Goal: Task Accomplishment & Management: Complete application form

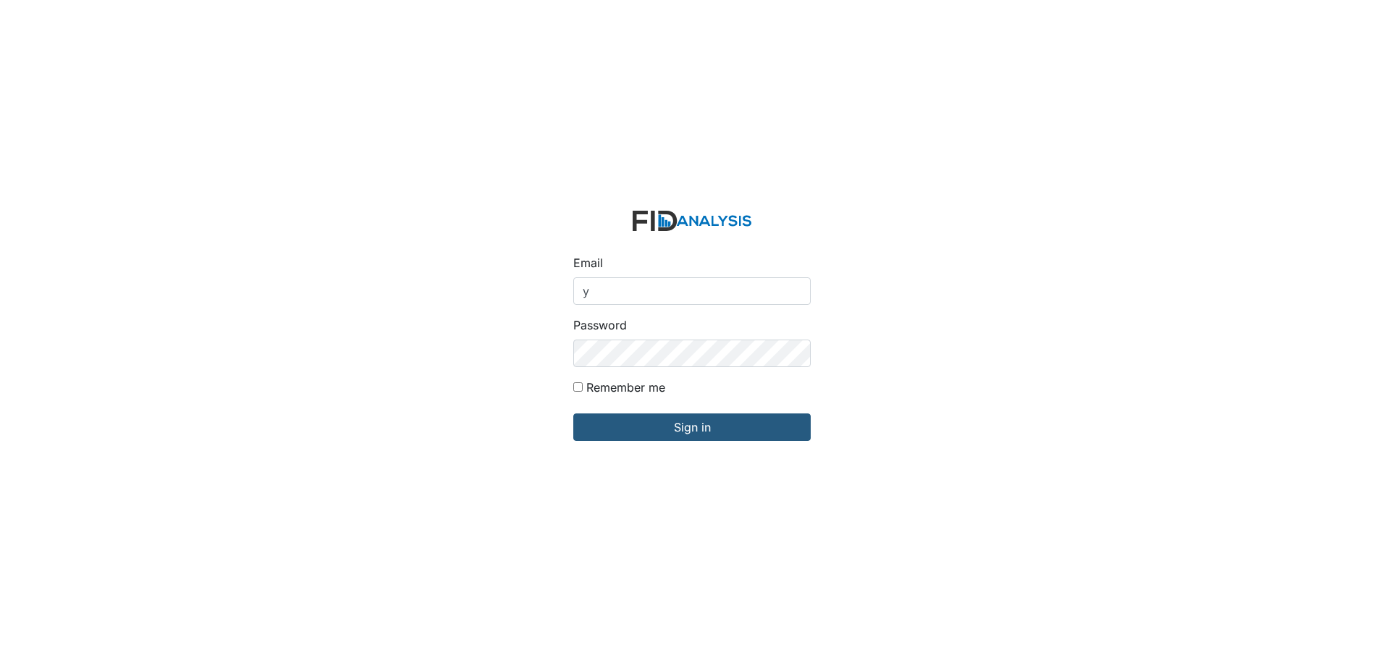
type input "[EMAIL_ADDRESS][DOMAIN_NAME]"
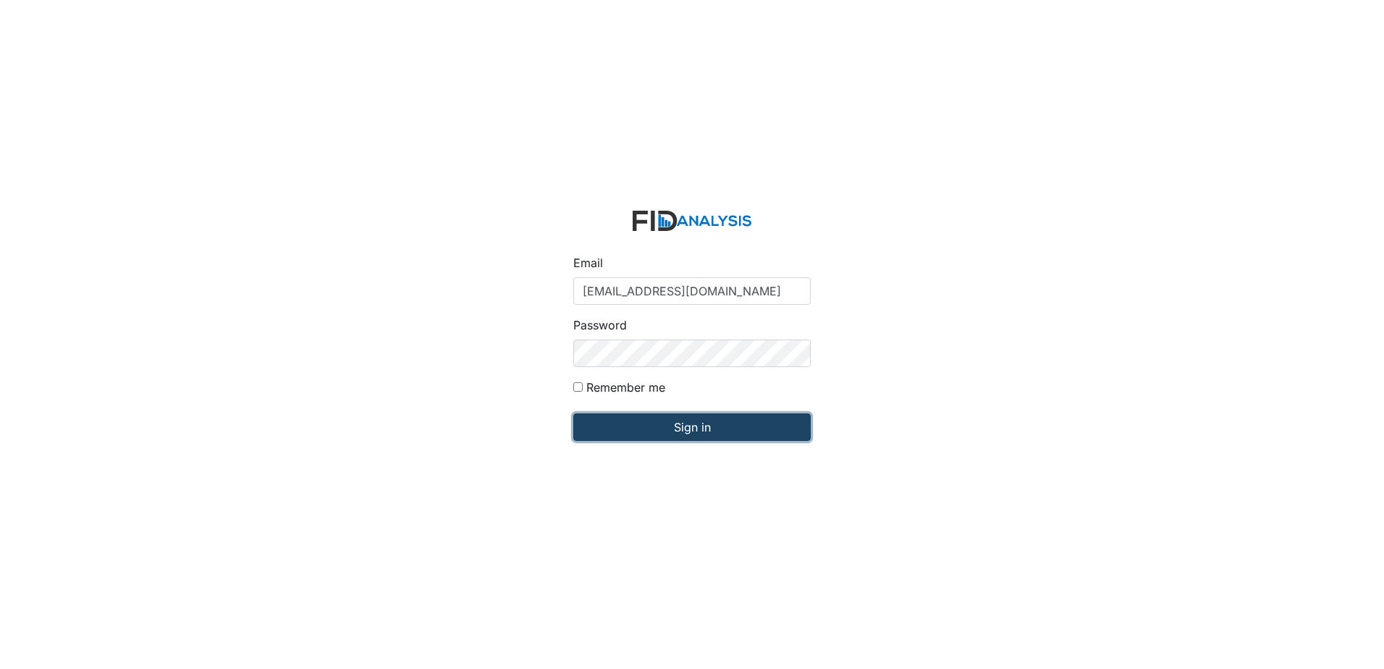
click at [682, 423] on input "Sign in" at bounding box center [691, 426] width 237 height 27
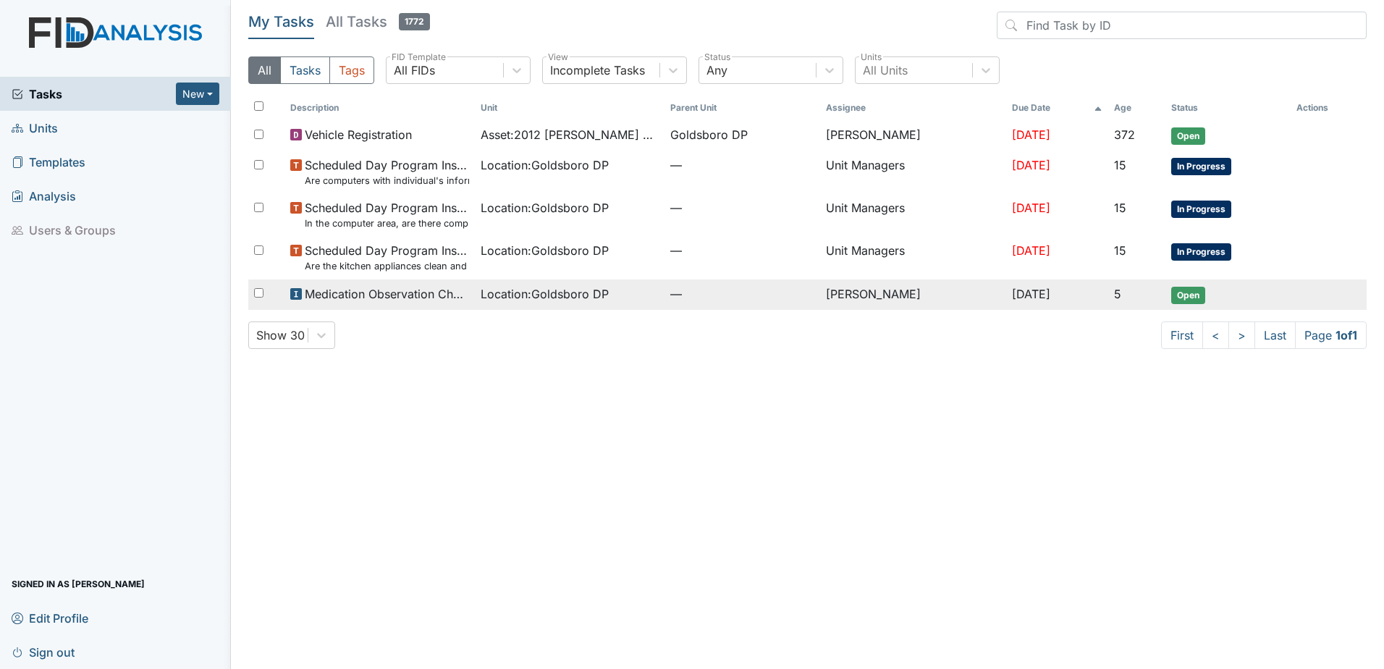
click at [1198, 294] on span "Open" at bounding box center [1188, 295] width 34 height 17
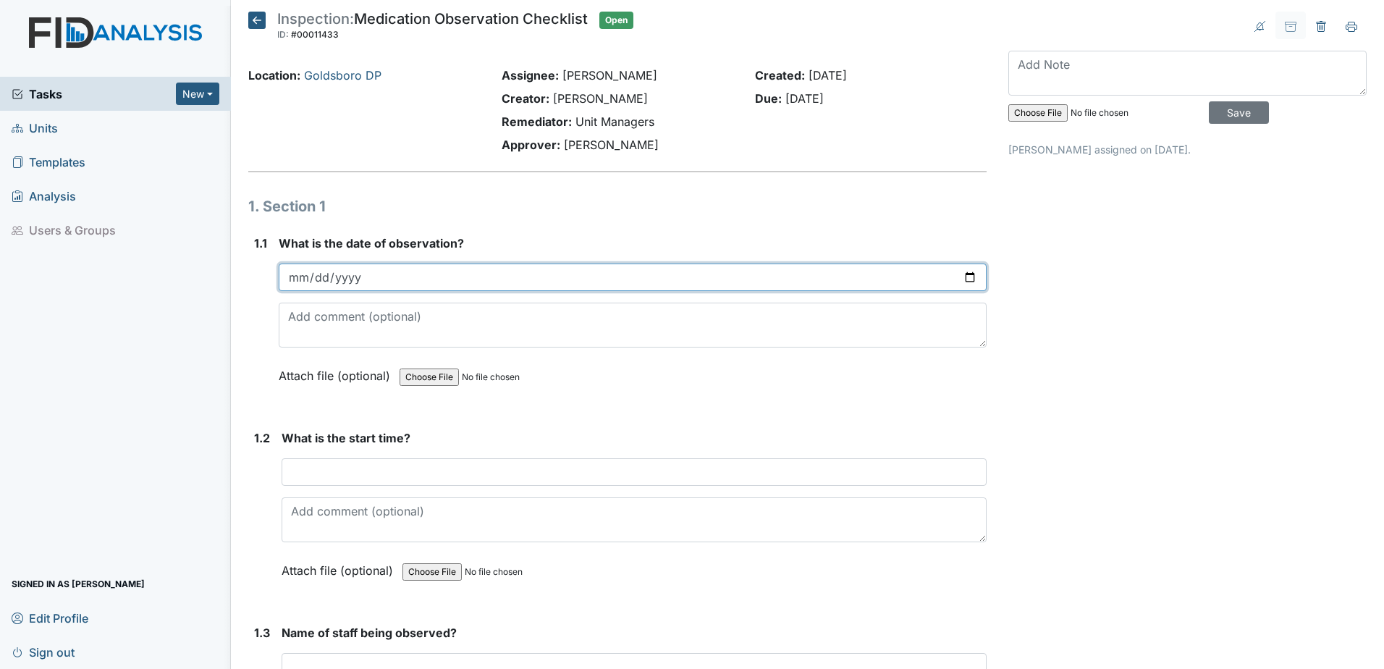
click at [300, 279] on input "date" at bounding box center [633, 276] width 708 height 27
type input "[DATE]"
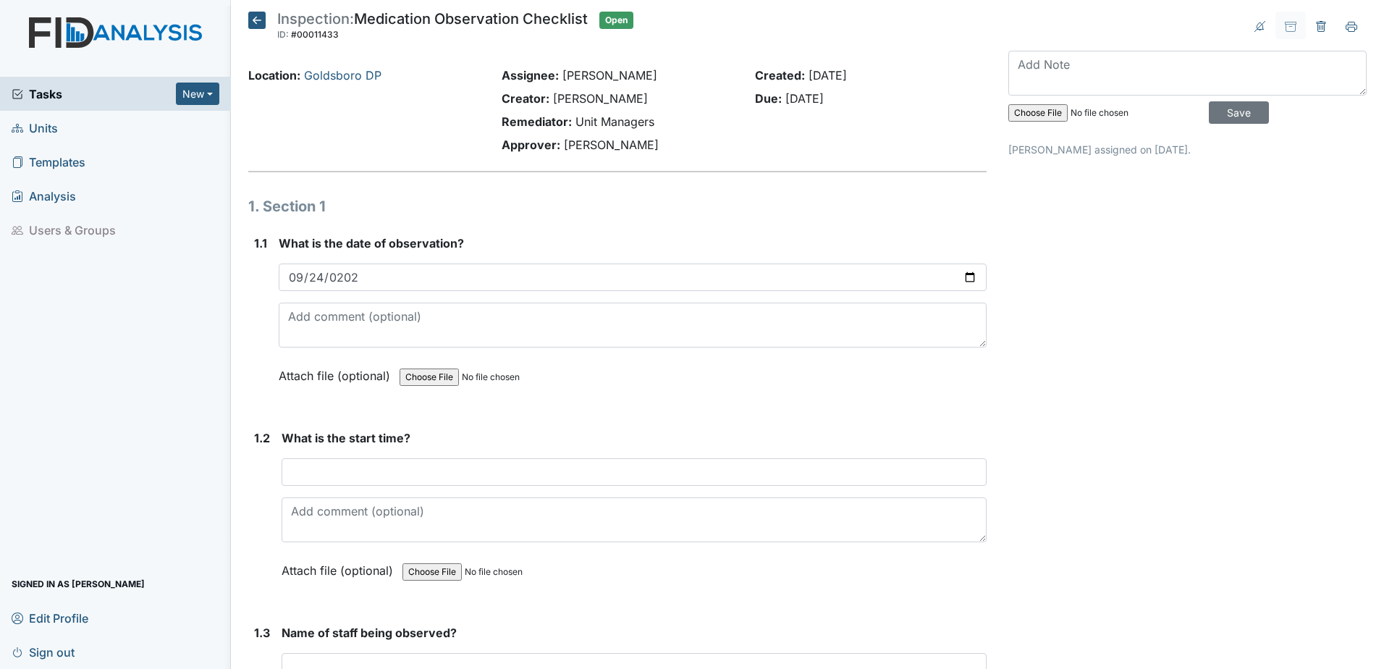
click at [41, 127] on span "Units" at bounding box center [35, 128] width 46 height 22
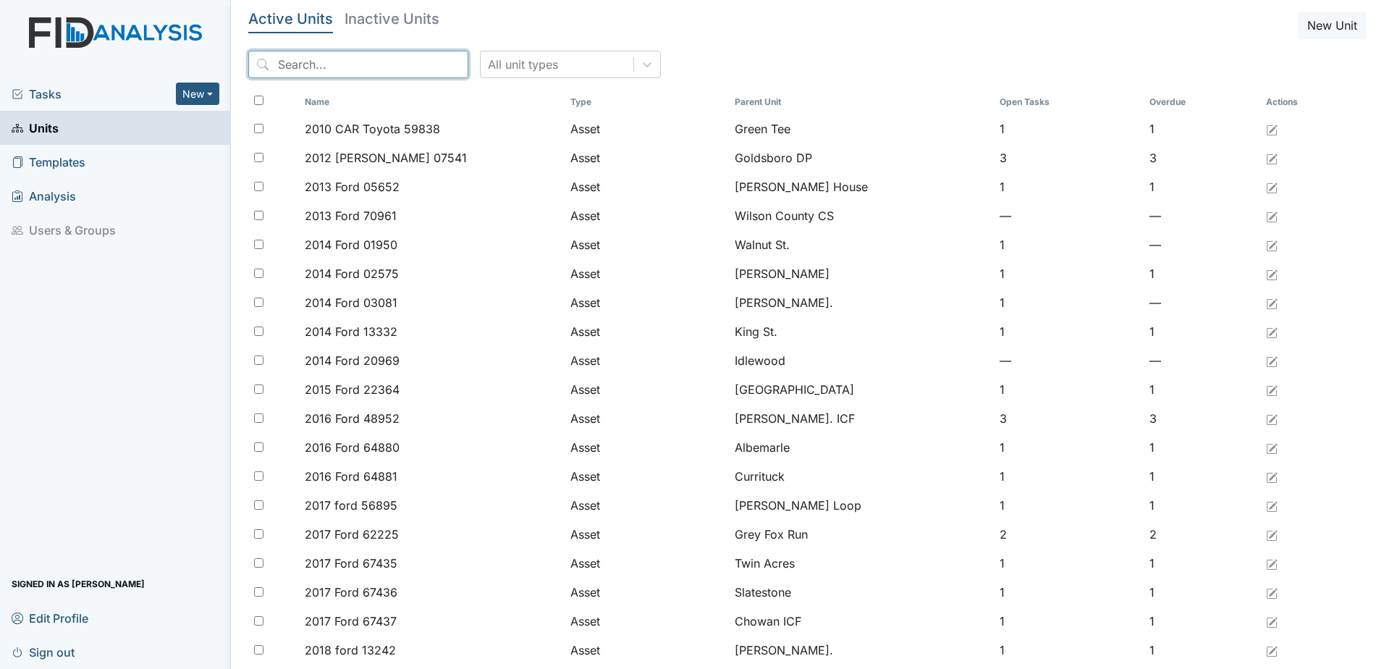
click at [296, 65] on input "search" at bounding box center [358, 64] width 220 height 27
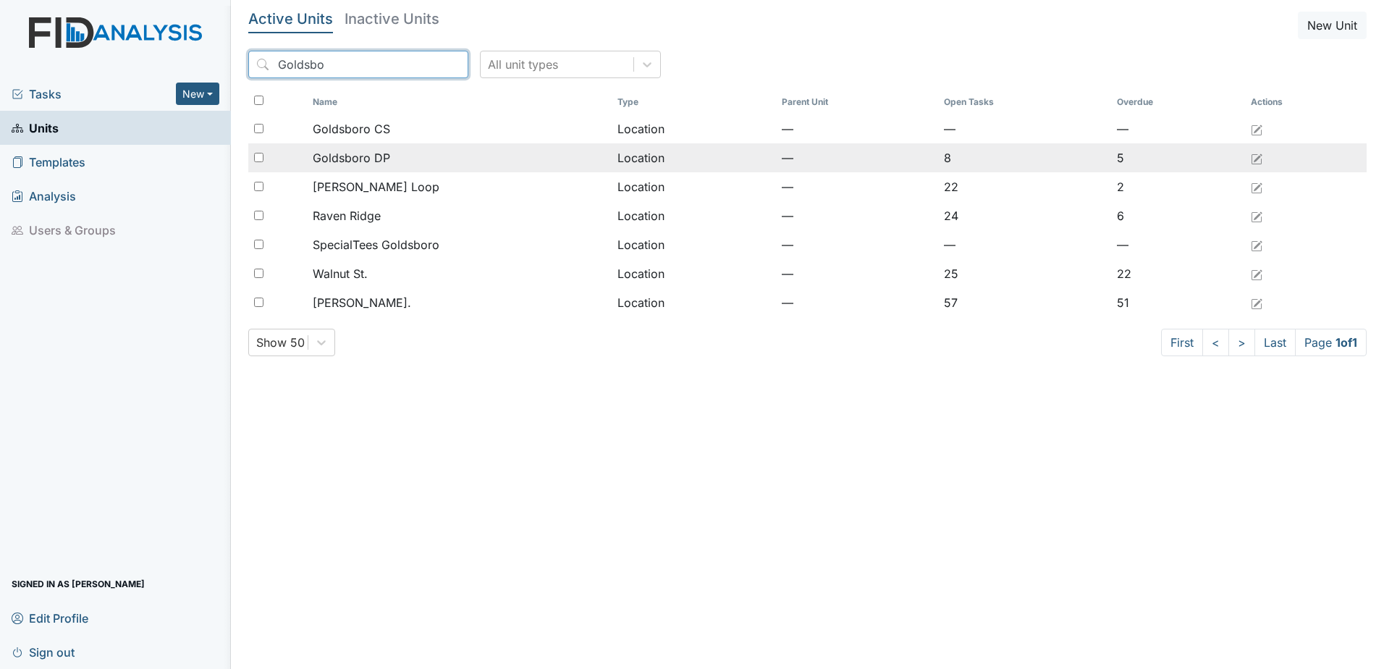
type input "Goldsbo"
click at [254, 157] on input "checkbox" at bounding box center [258, 157] width 9 height 9
checkbox input "true"
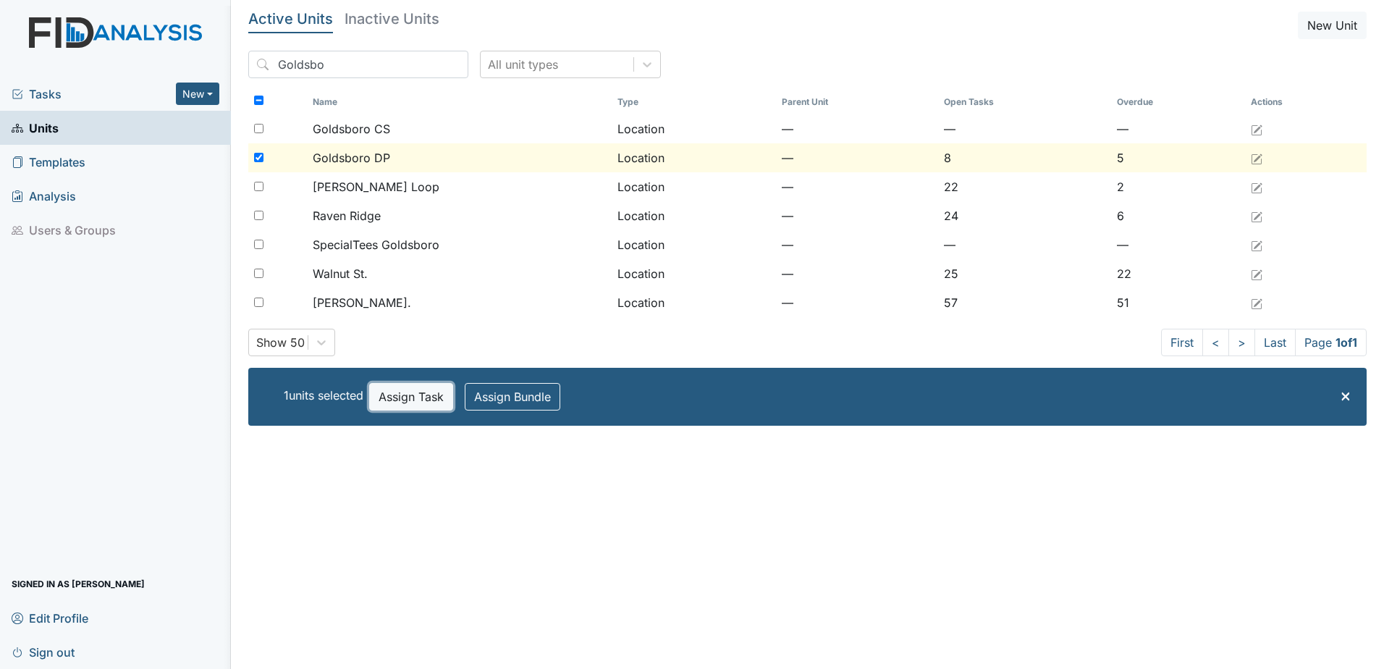
click at [405, 398] on button "Assign Task" at bounding box center [411, 396] width 84 height 27
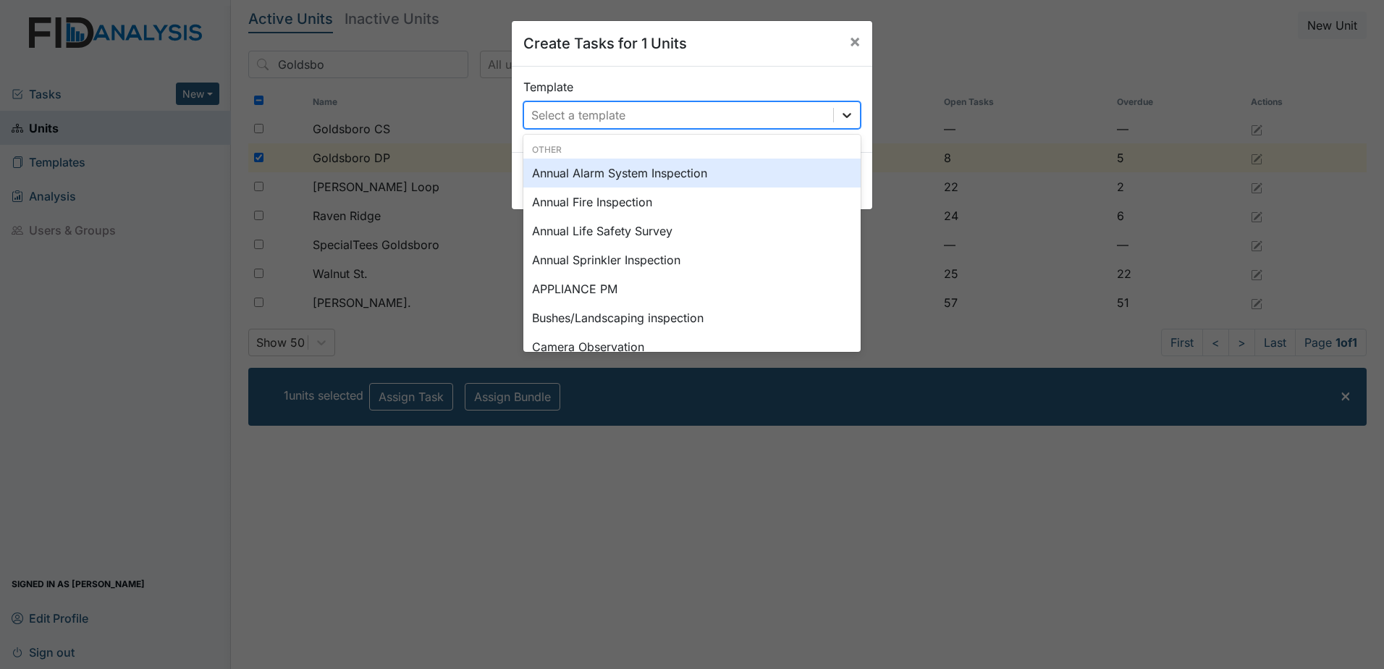
click at [844, 118] on icon at bounding box center [846, 115] width 14 height 14
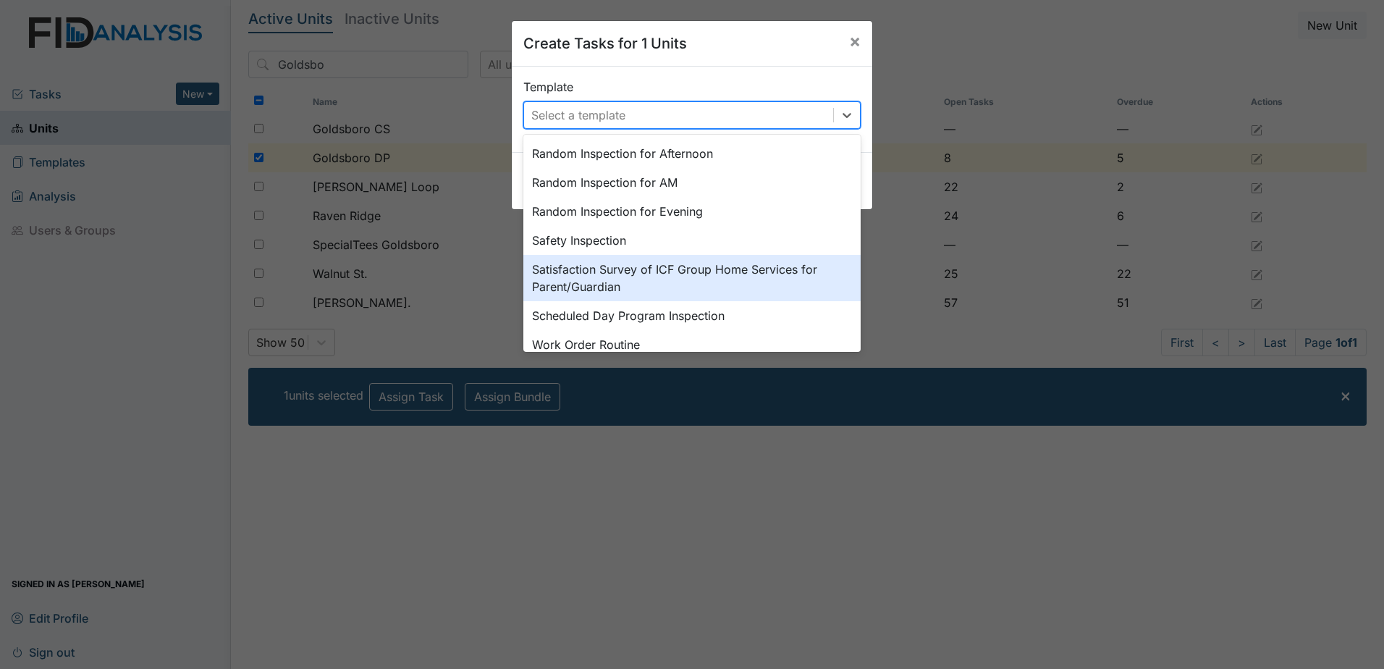
scroll to position [730, 0]
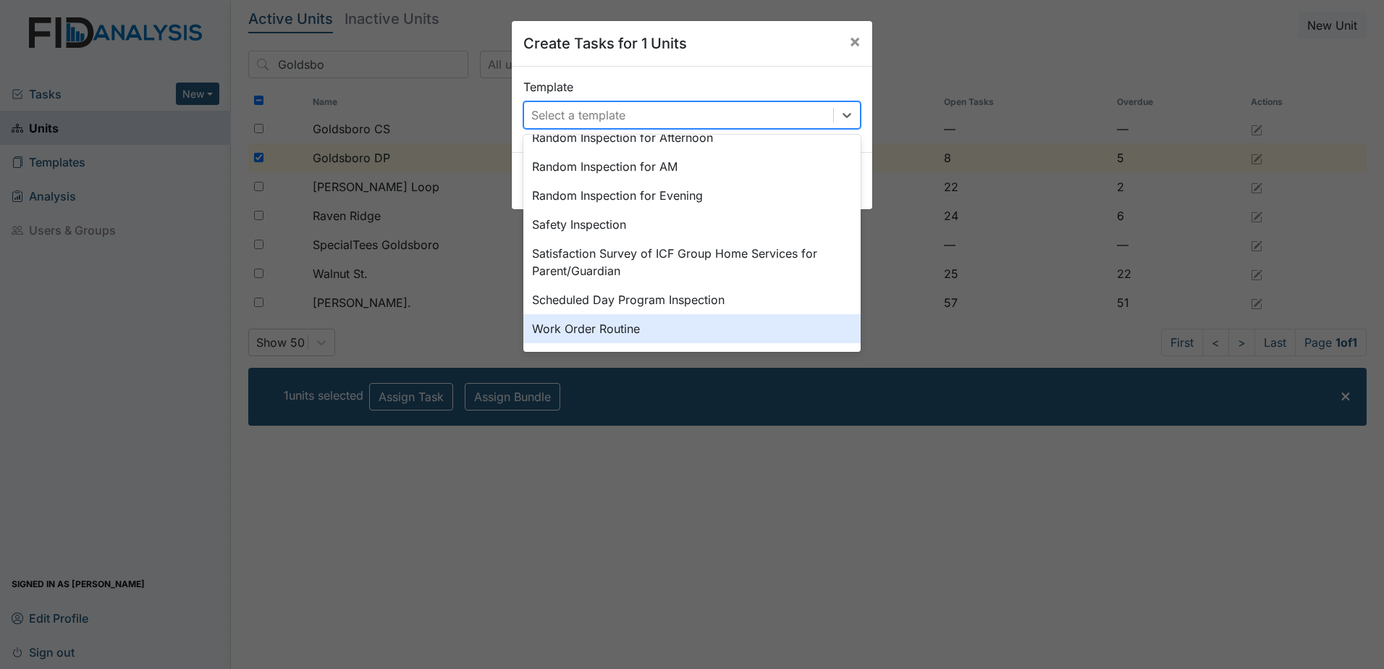
click at [585, 327] on div "Work Order Routine" at bounding box center [691, 328] width 337 height 29
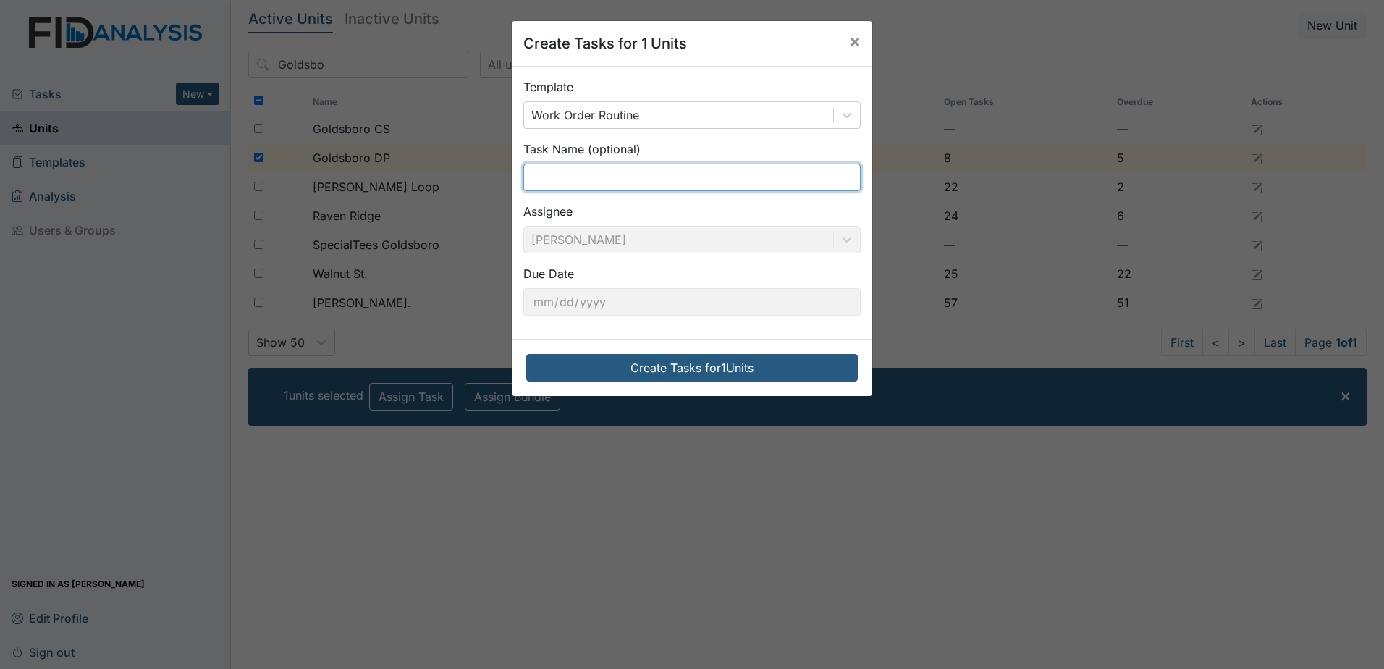
click at [554, 182] on input "text" at bounding box center [691, 177] width 337 height 27
type input "F"
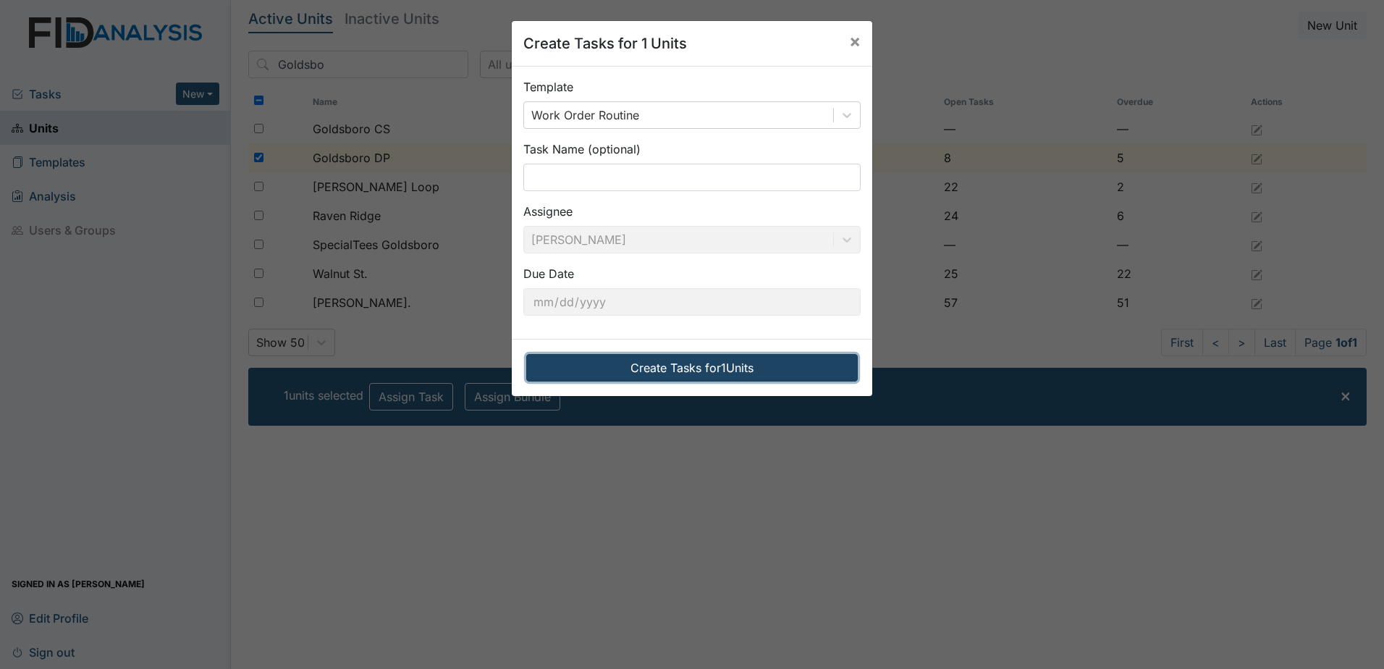
click at [645, 371] on button "Create Tasks for 1 Units" at bounding box center [691, 367] width 331 height 27
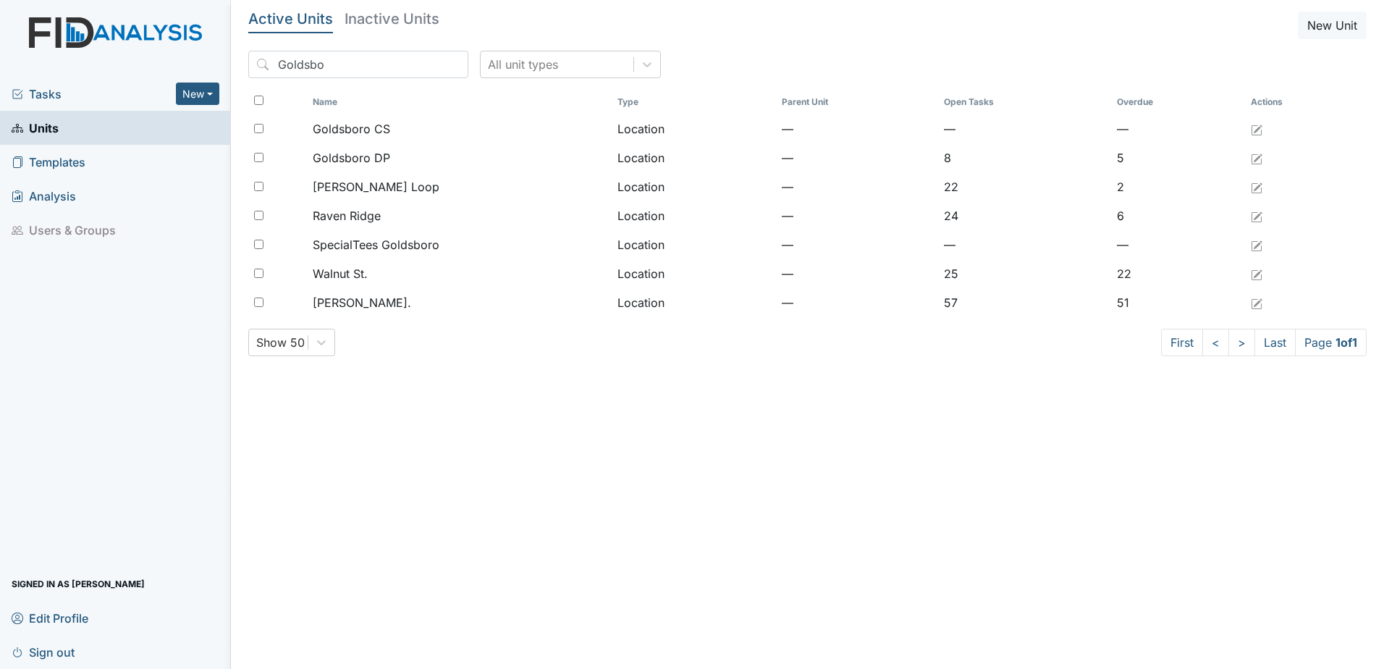
click at [51, 93] on span "Tasks" at bounding box center [94, 93] width 164 height 17
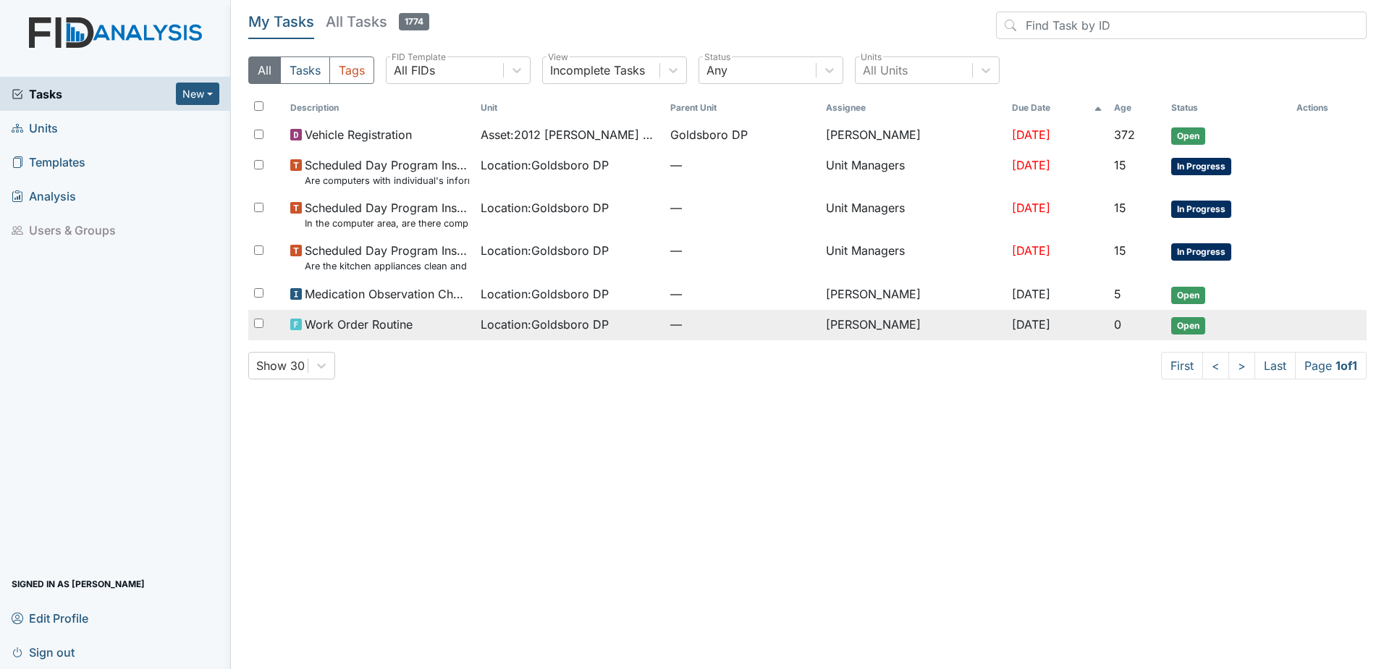
click at [1187, 326] on span "Open" at bounding box center [1188, 325] width 34 height 17
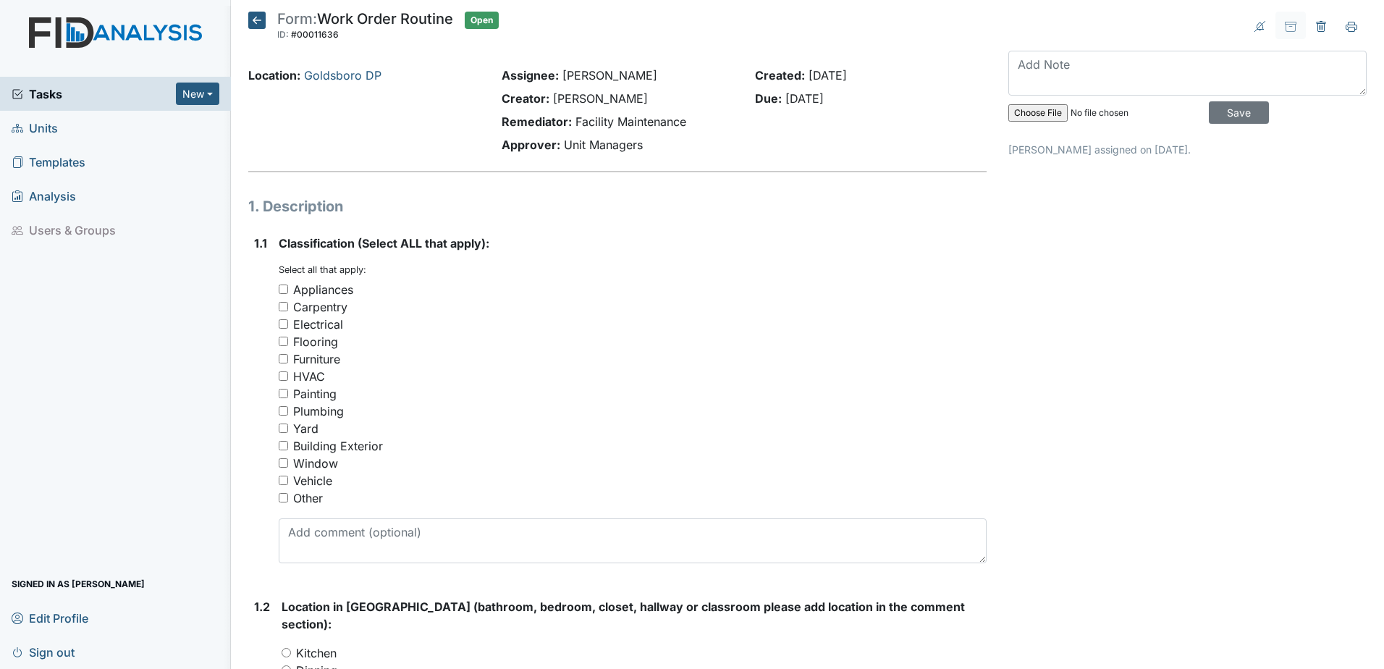
click at [281, 497] on input "Other" at bounding box center [283, 497] width 9 height 9
checkbox input "true"
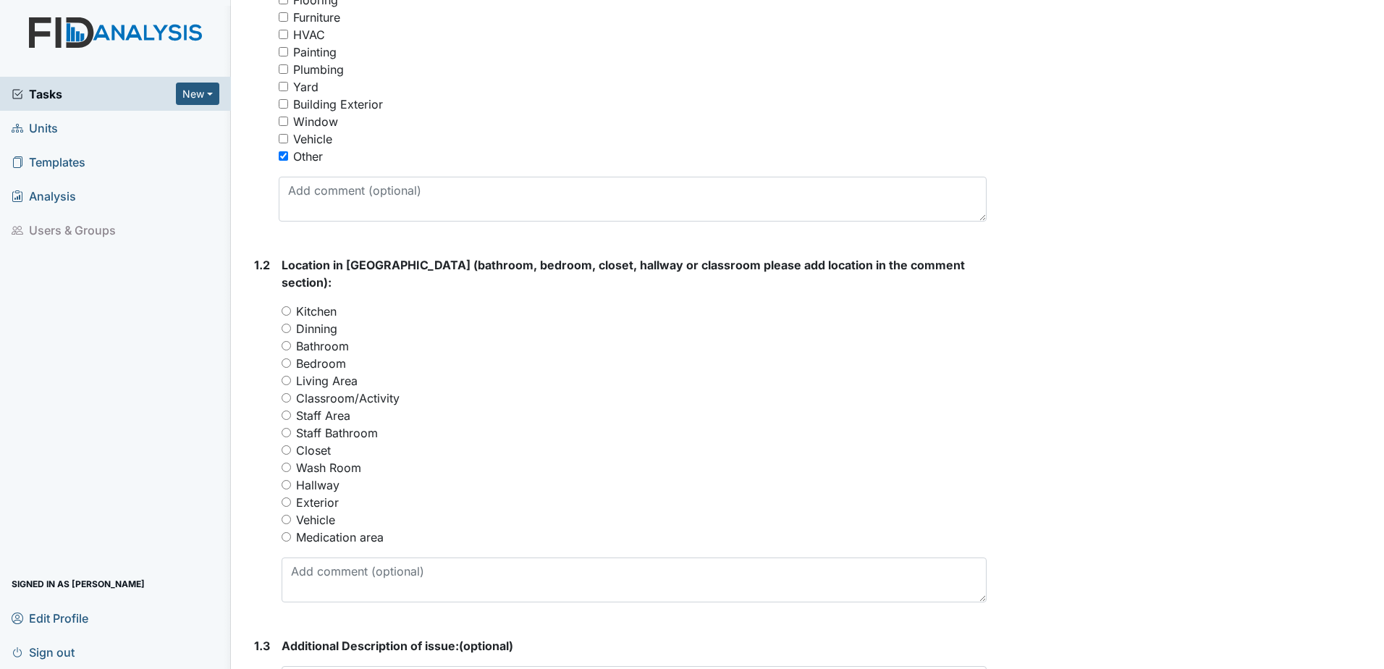
scroll to position [344, 0]
click at [284, 478] on input "Hallway" at bounding box center [285, 482] width 9 height 9
radio input "true"
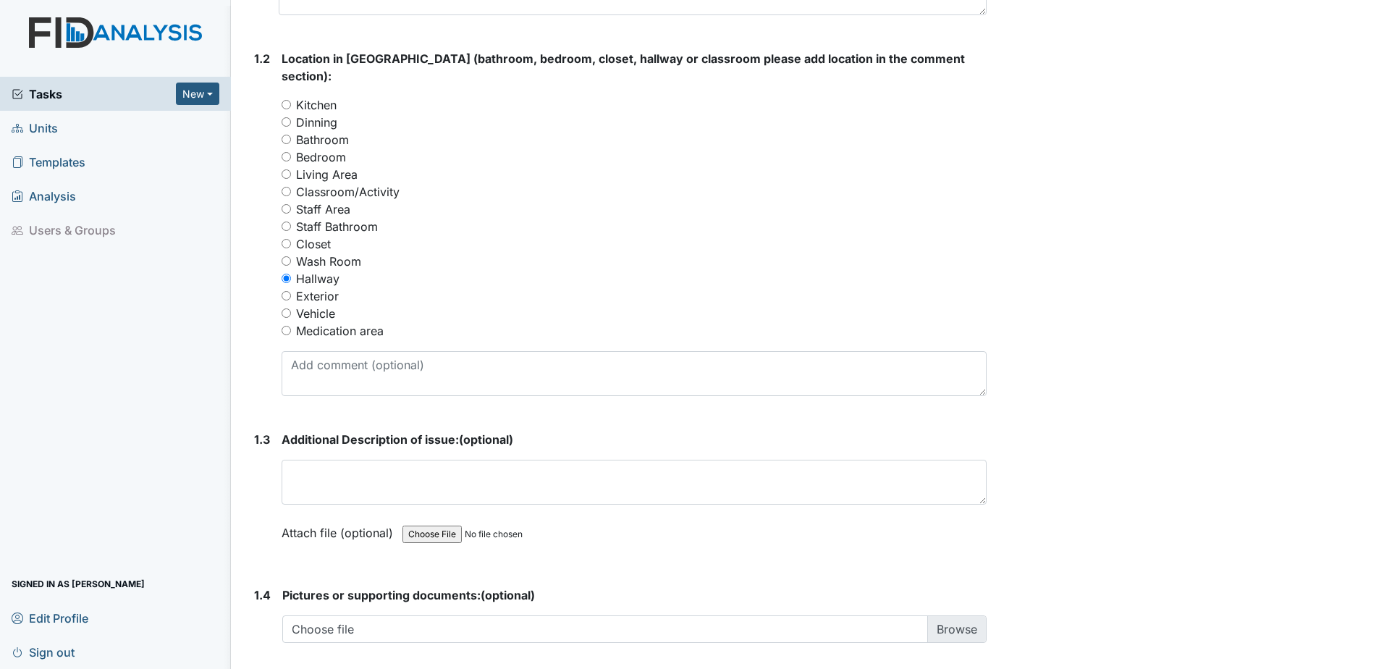
scroll to position [561, 0]
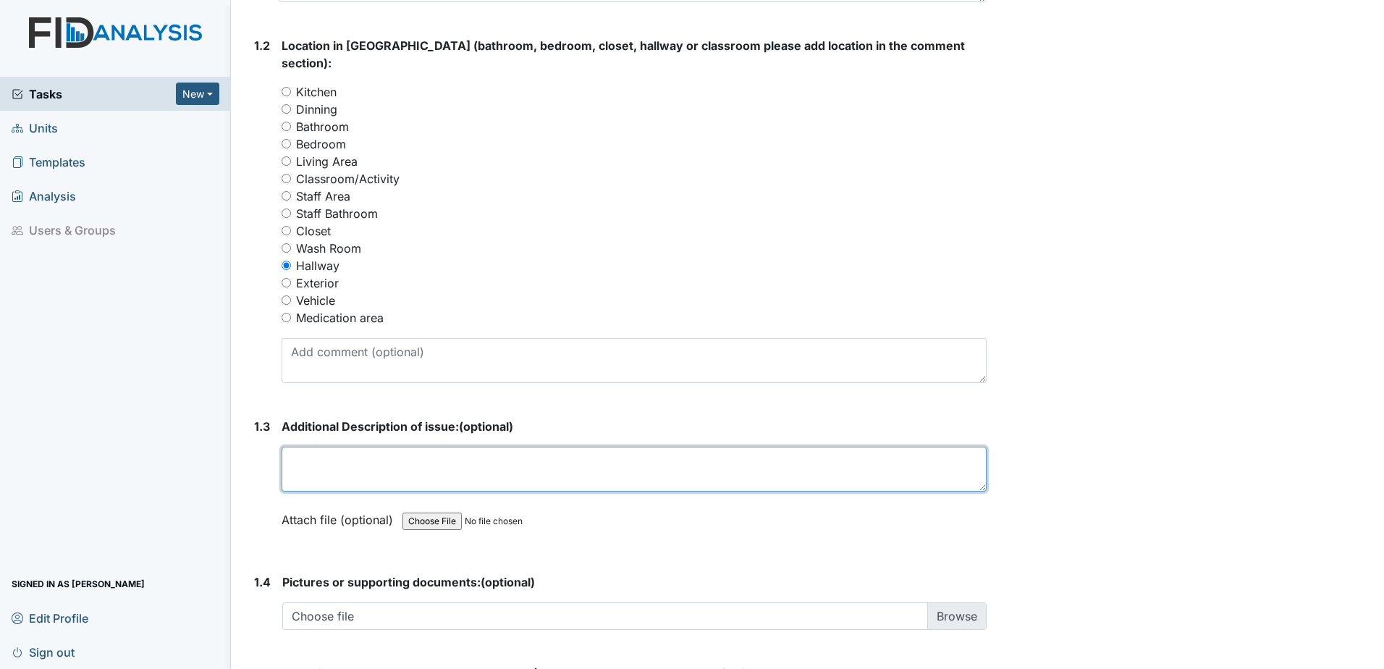
click at [302, 446] on textarea at bounding box center [633, 468] width 705 height 45
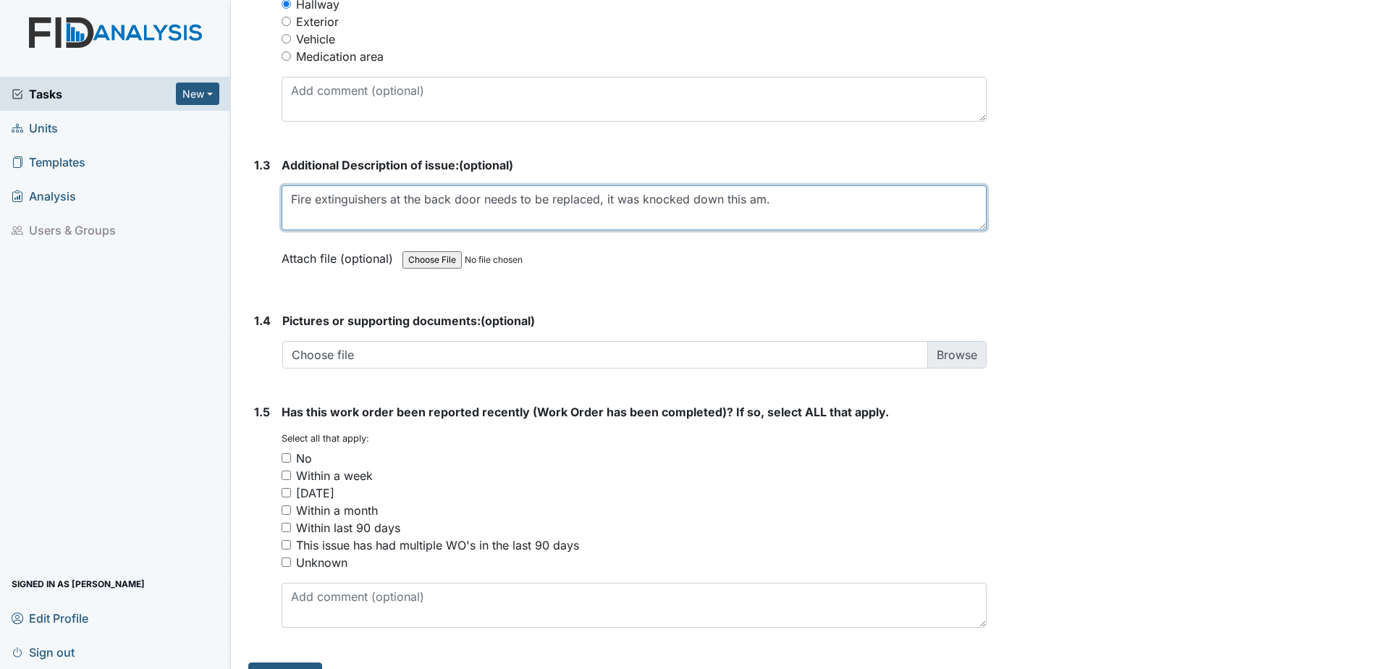
scroll to position [832, 0]
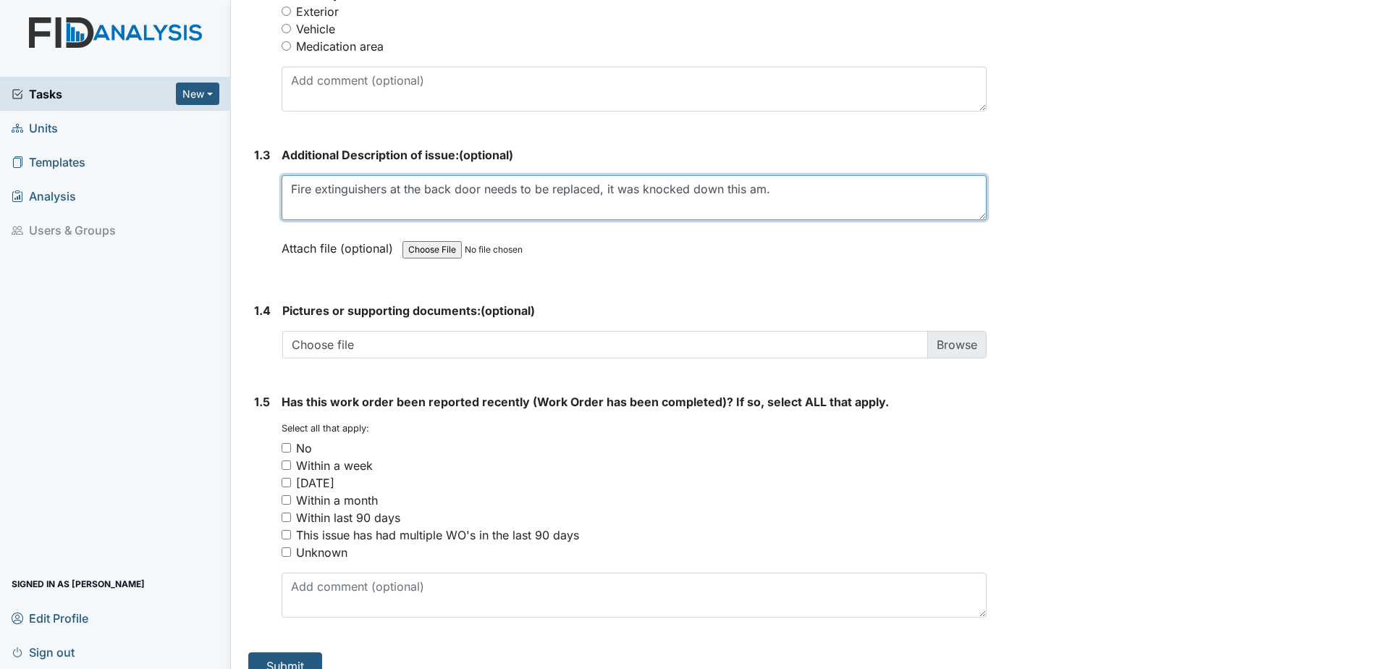
type textarea "Fire extinguishers at the back door needs to be replaced, it was knocked down t…"
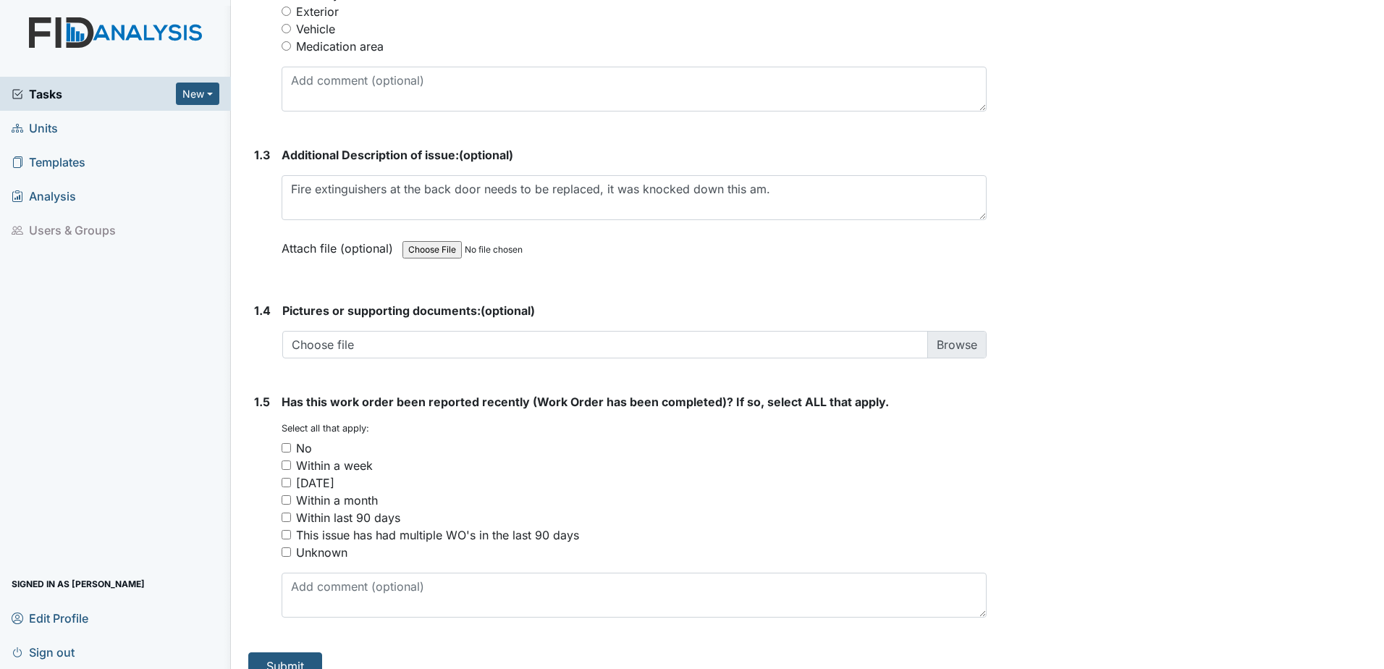
click at [285, 443] on input "No" at bounding box center [285, 447] width 9 height 9
checkbox input "true"
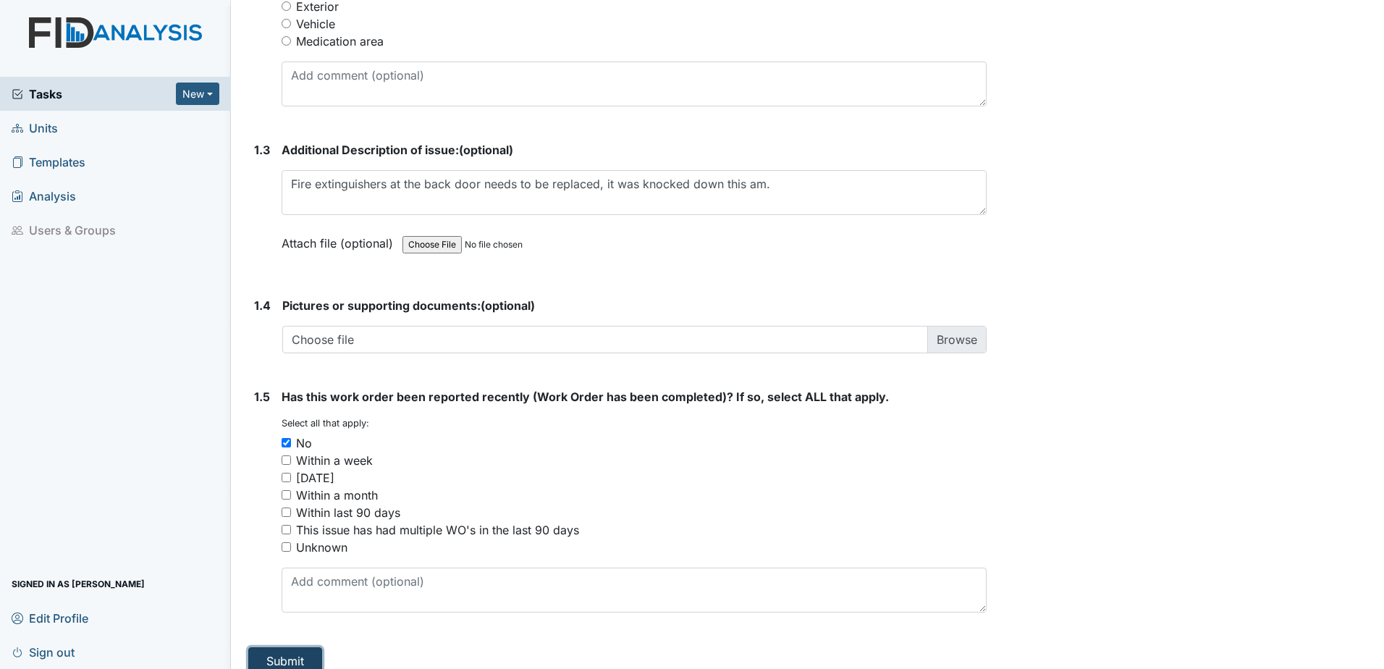
click at [289, 647] on button "Submit" at bounding box center [285, 660] width 74 height 27
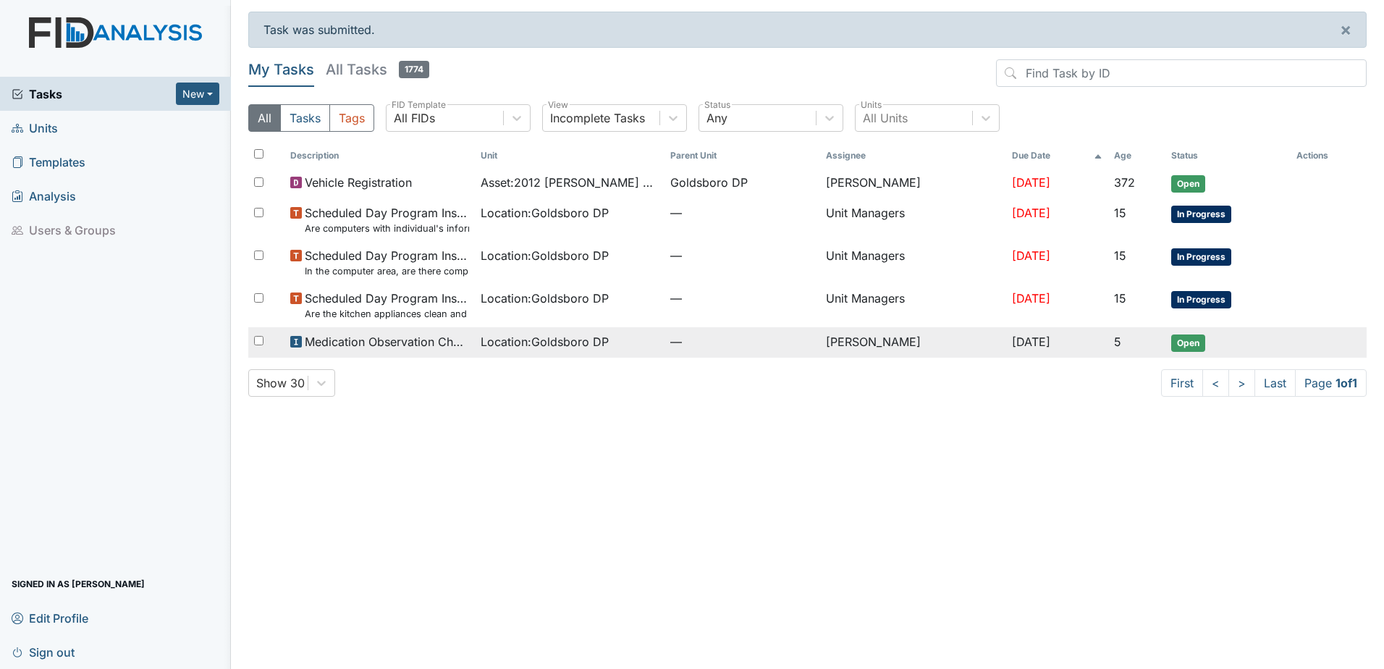
click at [1190, 346] on span "Open" at bounding box center [1188, 342] width 34 height 17
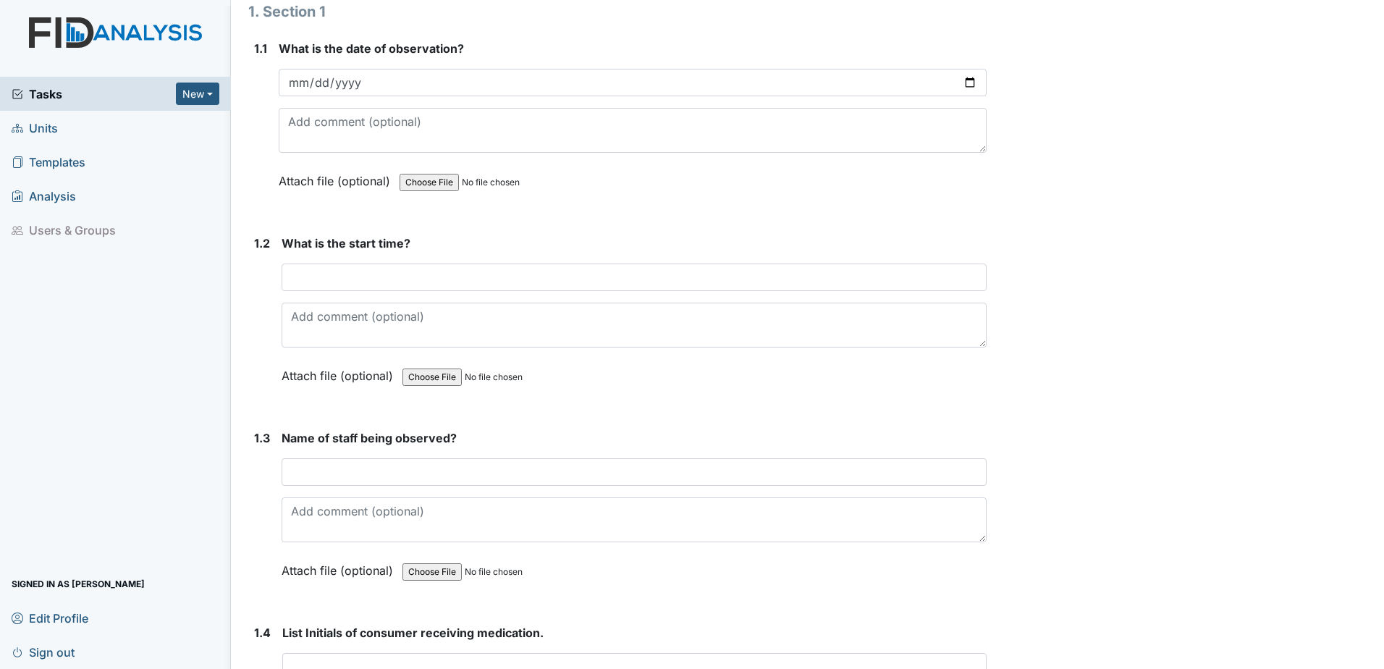
scroll to position [199, 0]
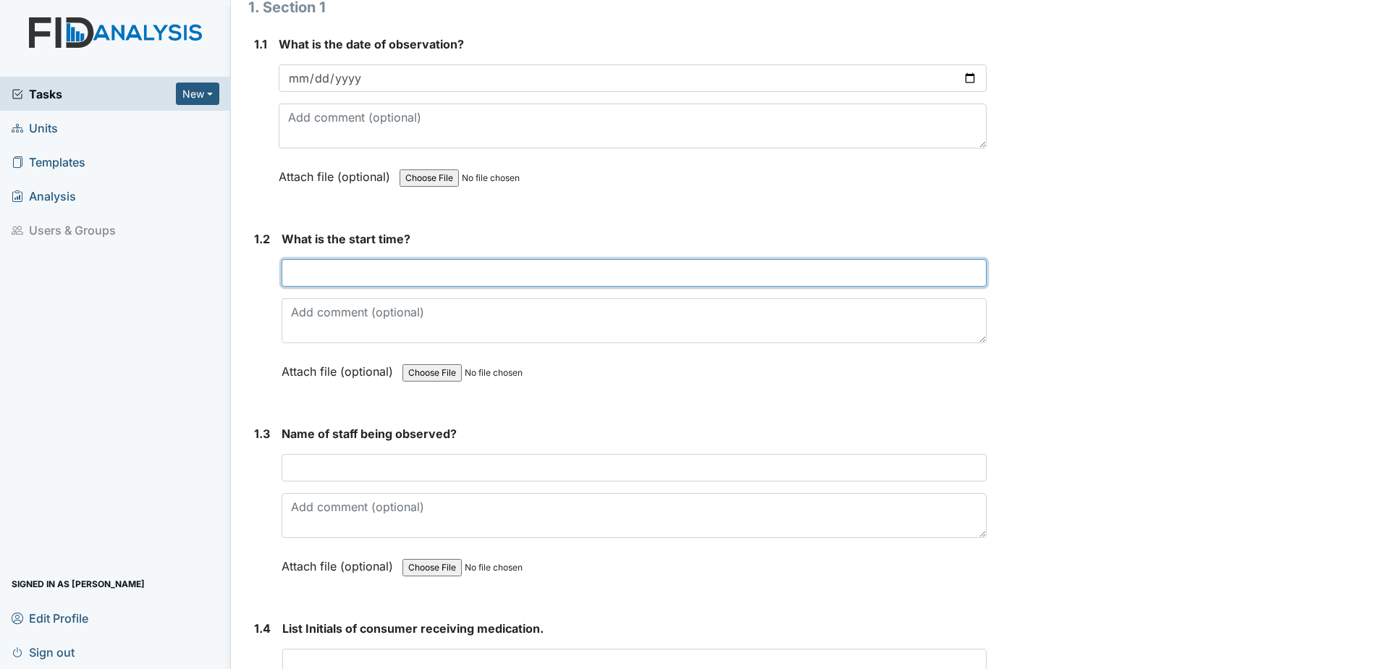
click at [309, 277] on input "text" at bounding box center [633, 272] width 705 height 27
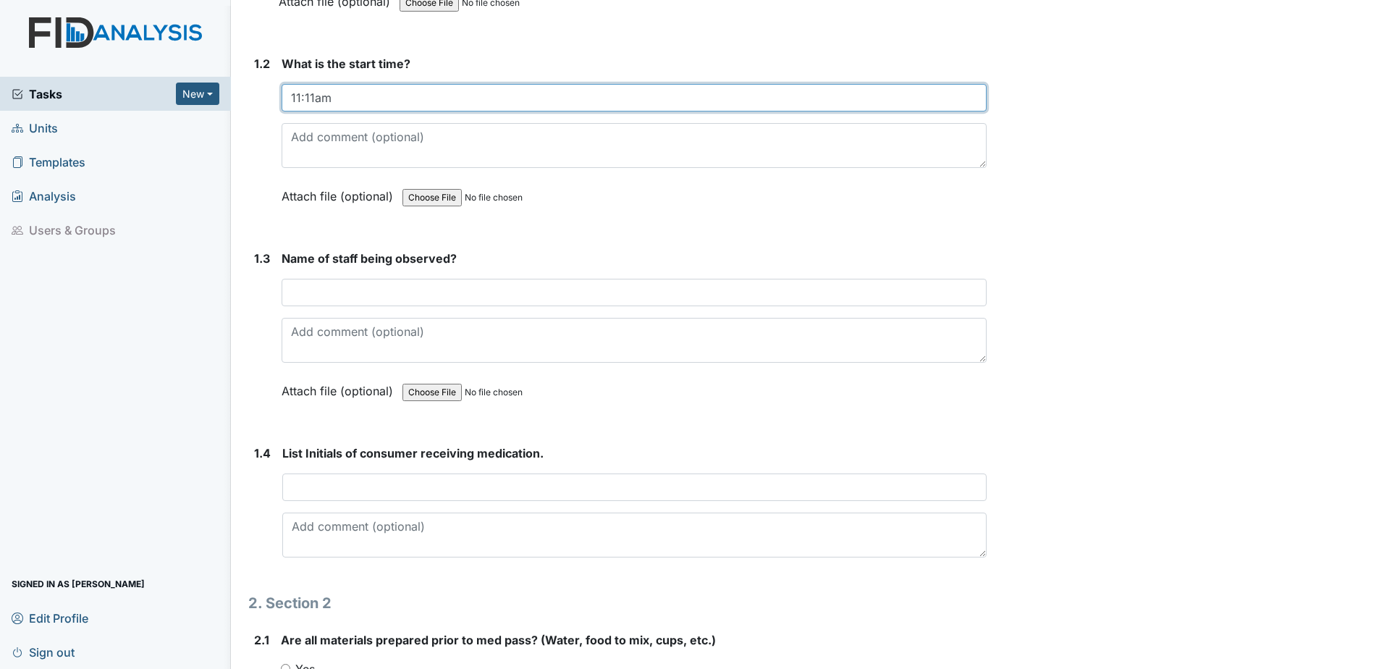
scroll to position [380, 0]
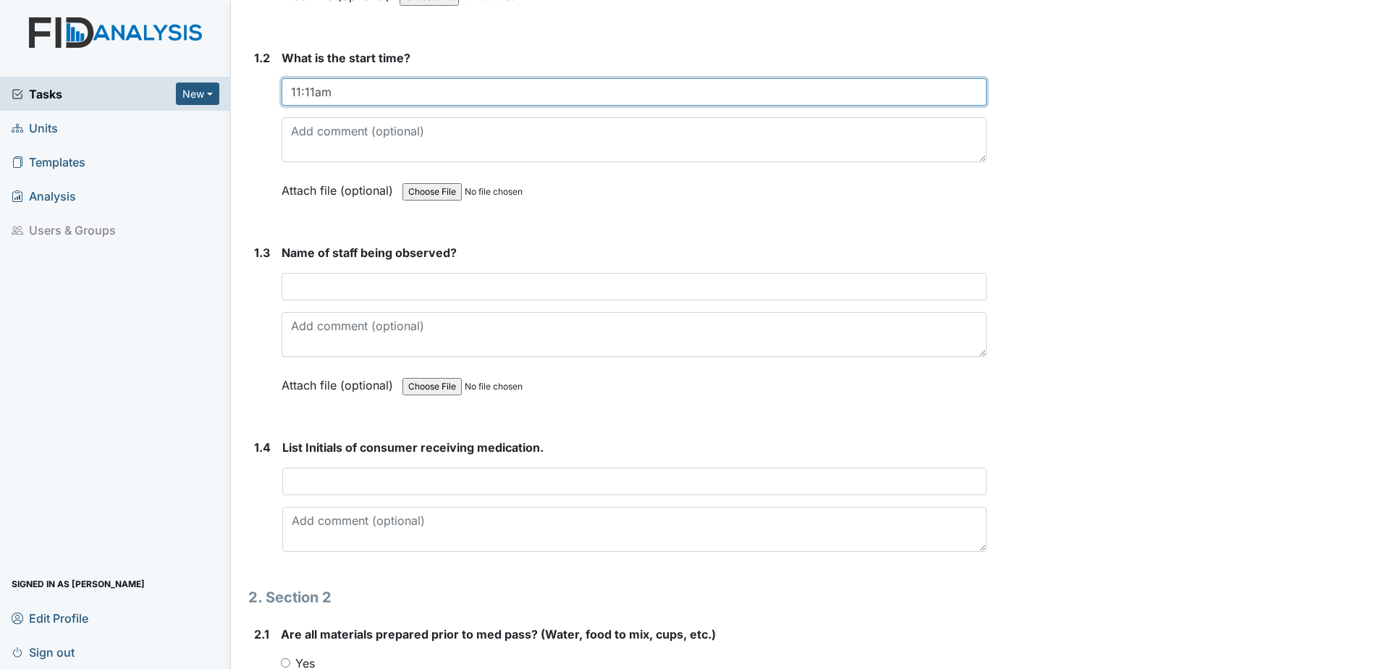
type input "11:11am"
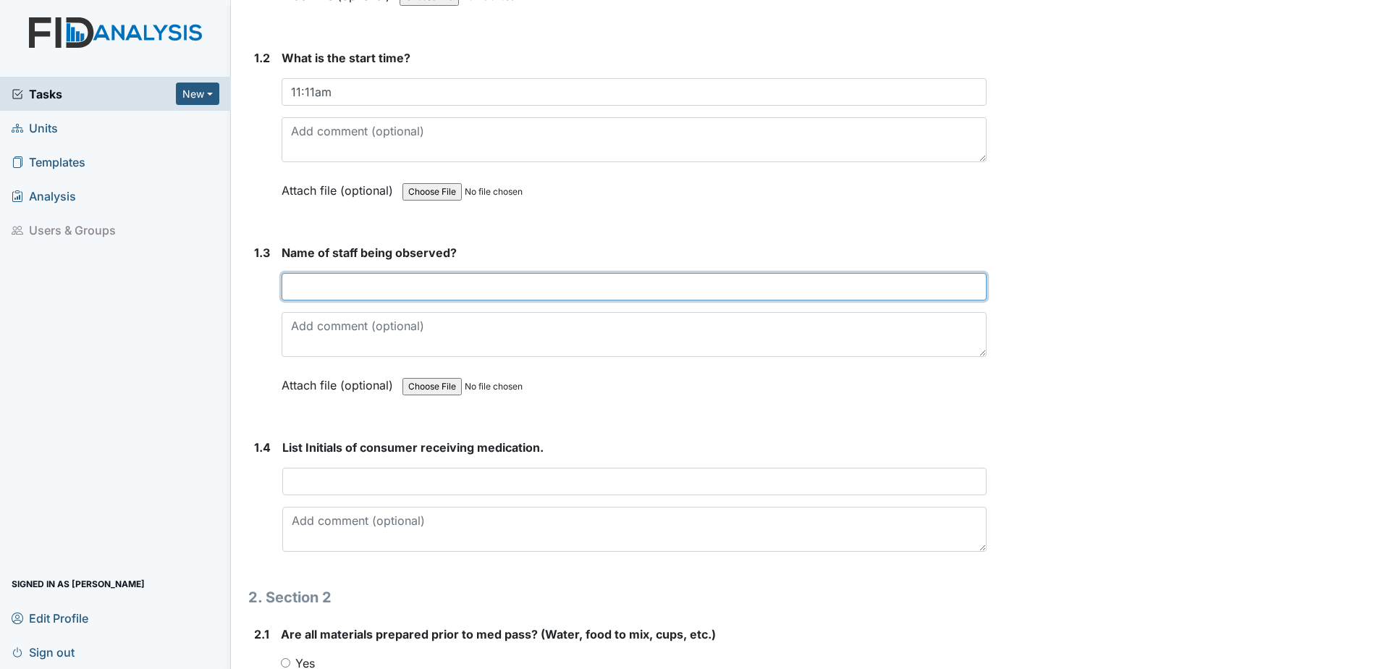
click at [343, 292] on input "text" at bounding box center [633, 286] width 705 height 27
